Goal: Find specific page/section: Find specific page/section

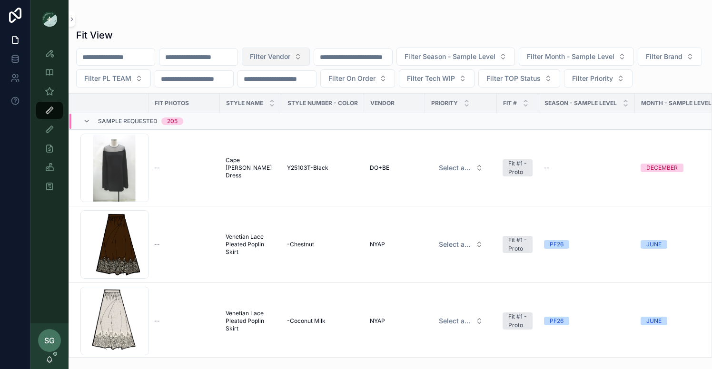
click at [310, 60] on button "Filter Vendor" at bounding box center [276, 57] width 68 height 18
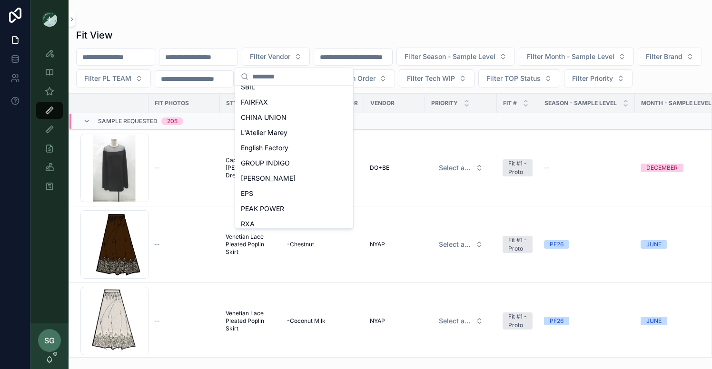
scroll to position [425, 0]
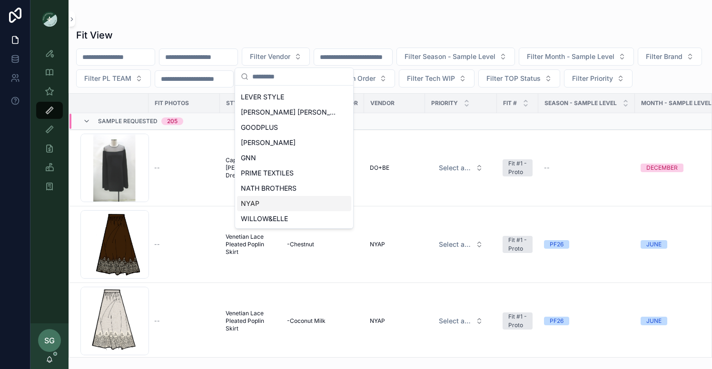
click at [251, 203] on span "NYAP" at bounding box center [250, 204] width 19 height 10
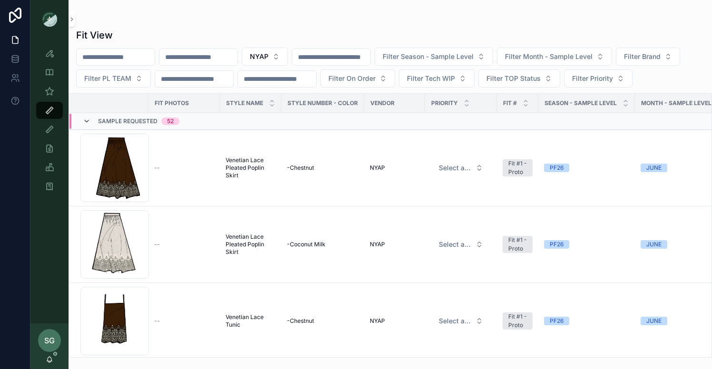
click at [85, 125] on icon "scrollable content" at bounding box center [87, 122] width 8 height 8
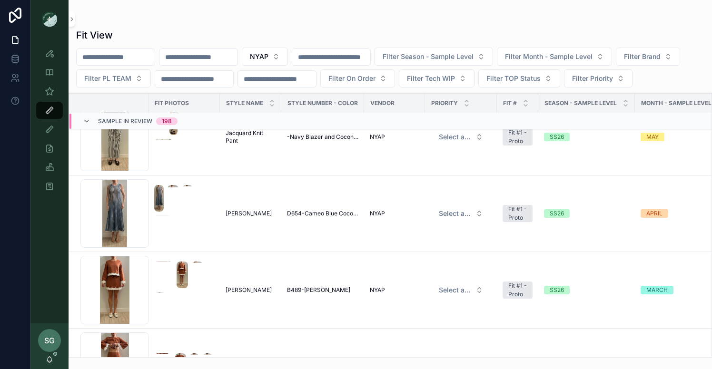
scroll to position [5042, 0]
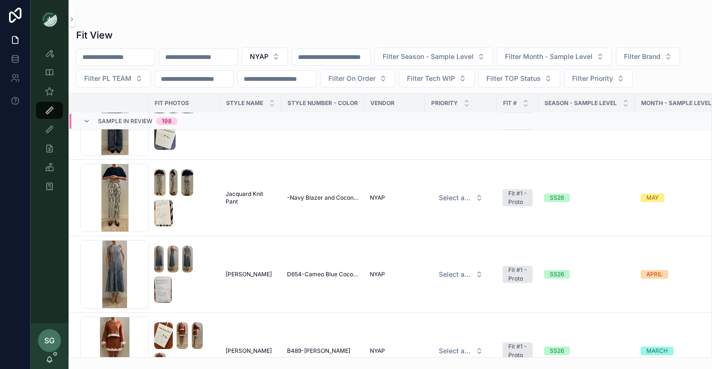
click at [130, 54] on input "scrollable content" at bounding box center [116, 56] width 78 height 13
type input "******"
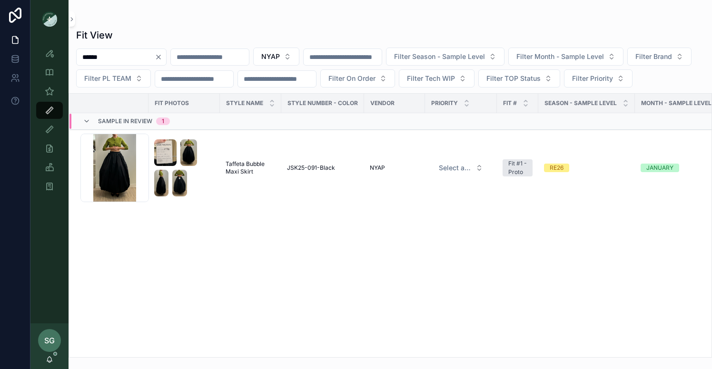
click at [162, 59] on icon "Clear" at bounding box center [159, 57] width 8 height 8
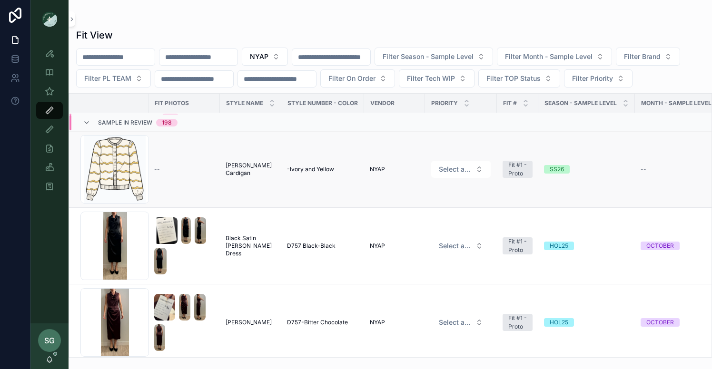
scroll to position [5, 0]
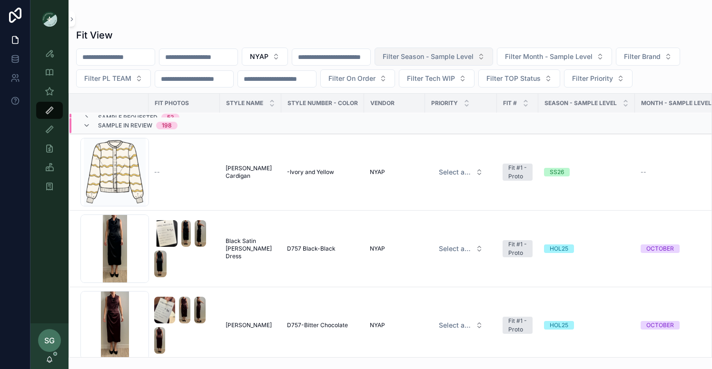
click at [457, 55] on span "Filter Season - Sample Level" at bounding box center [428, 57] width 91 height 10
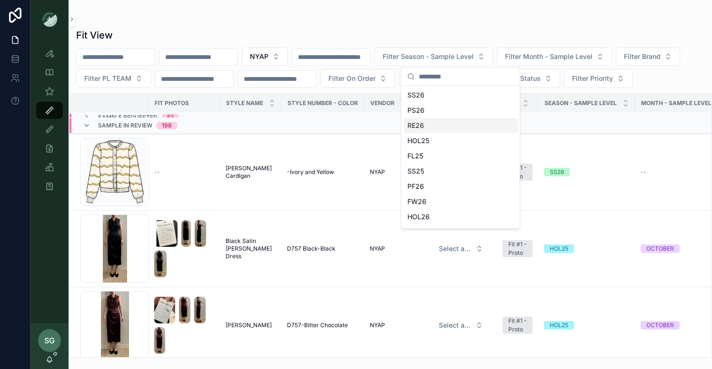
click at [418, 126] on div "RE26" at bounding box center [461, 125] width 114 height 15
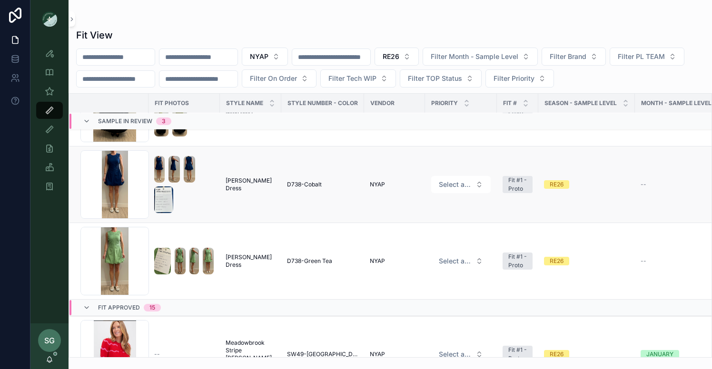
scroll to position [69, 0]
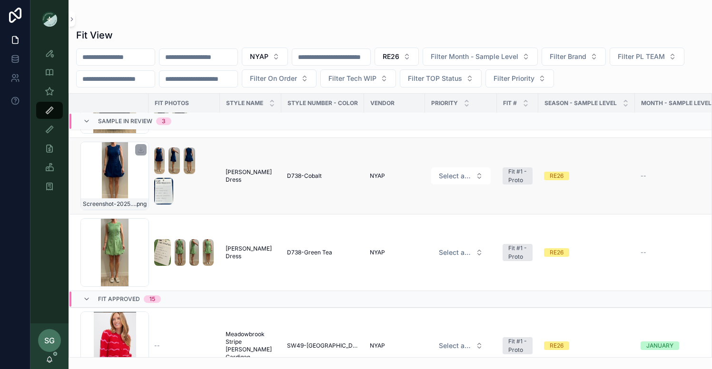
click at [116, 190] on div "Screenshot-2025-09-30-at-4.57.38-PM .png" at bounding box center [114, 176] width 69 height 69
